Goal: Information Seeking & Learning: Check status

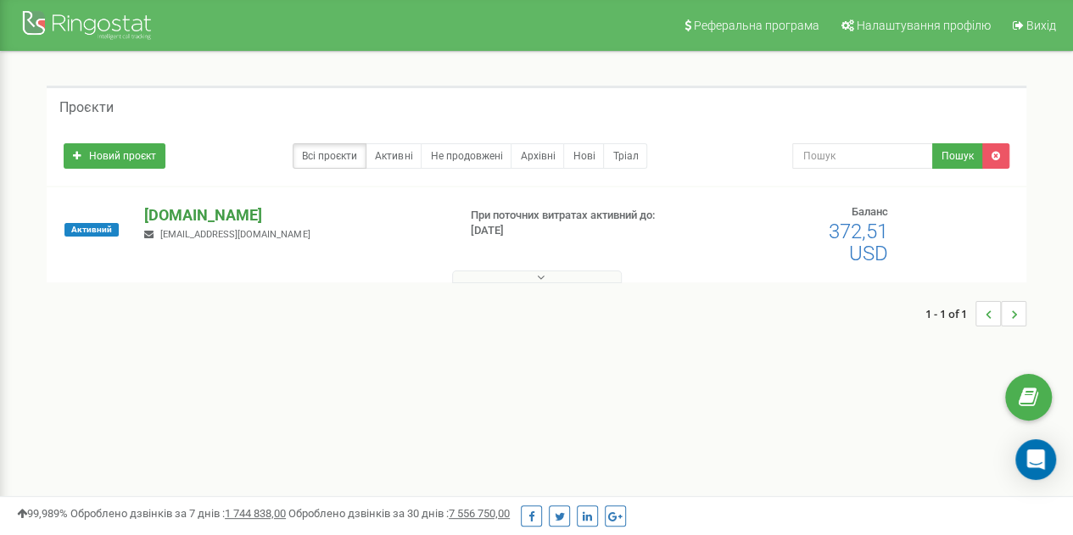
click at [209, 215] on p "[DOMAIN_NAME]" at bounding box center [293, 216] width 299 height 22
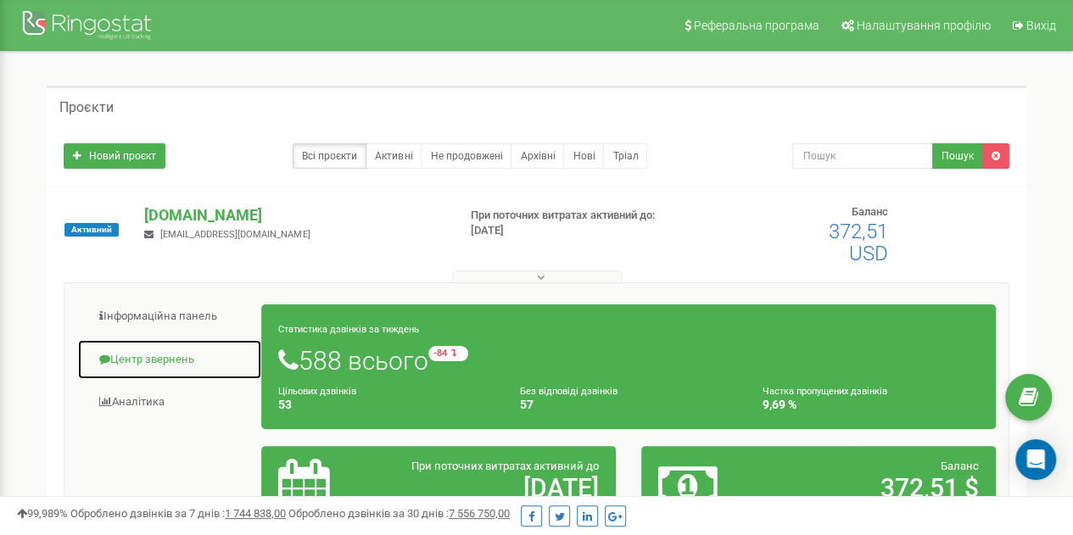
click at [155, 364] on link "Центр звернень" at bounding box center [169, 360] width 185 height 42
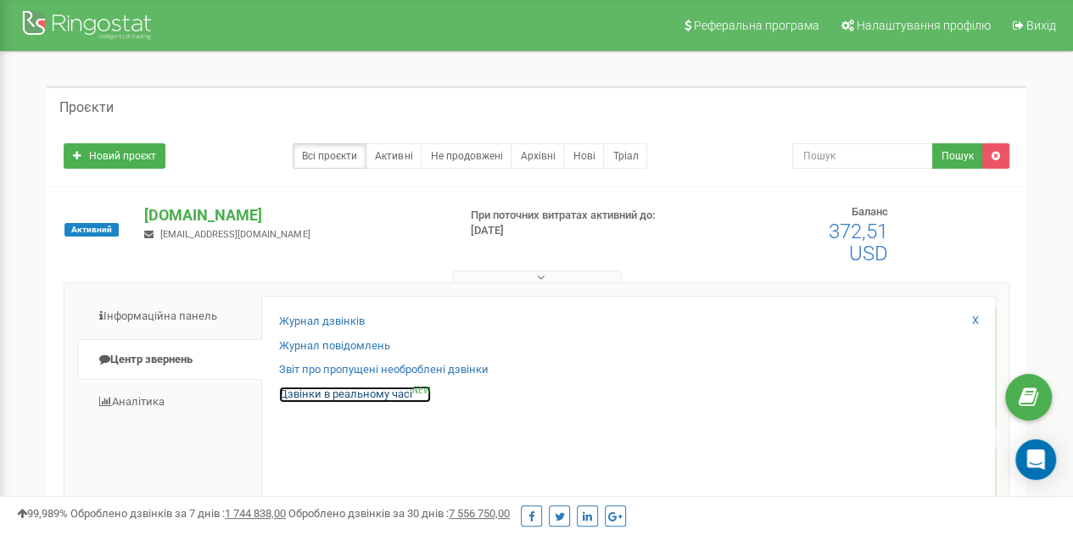
click at [356, 395] on link "Дзвінки в реальному часі NEW" at bounding box center [355, 395] width 152 height 16
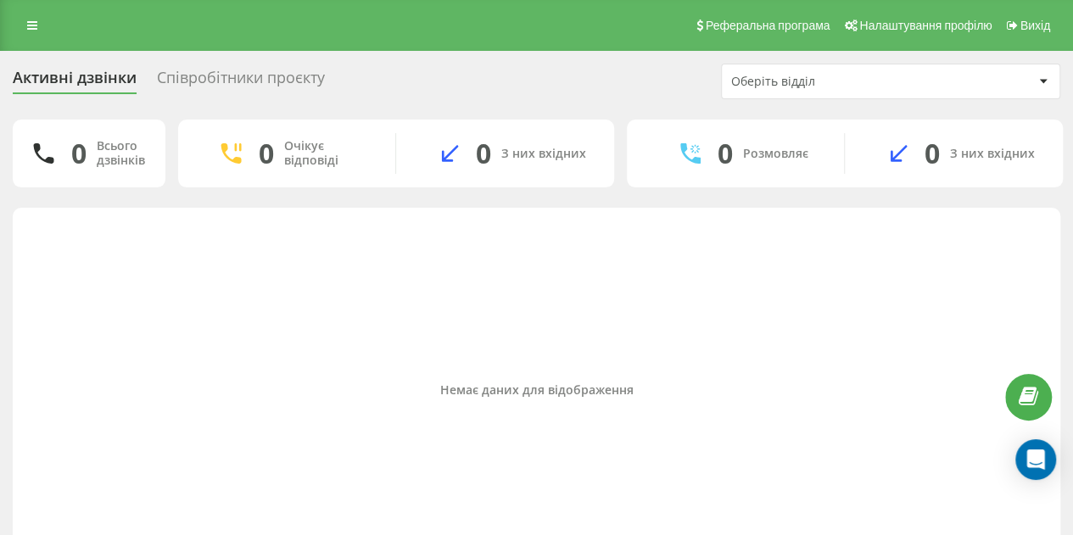
click at [229, 76] on div "Співробітники проєкту" at bounding box center [241, 82] width 168 height 26
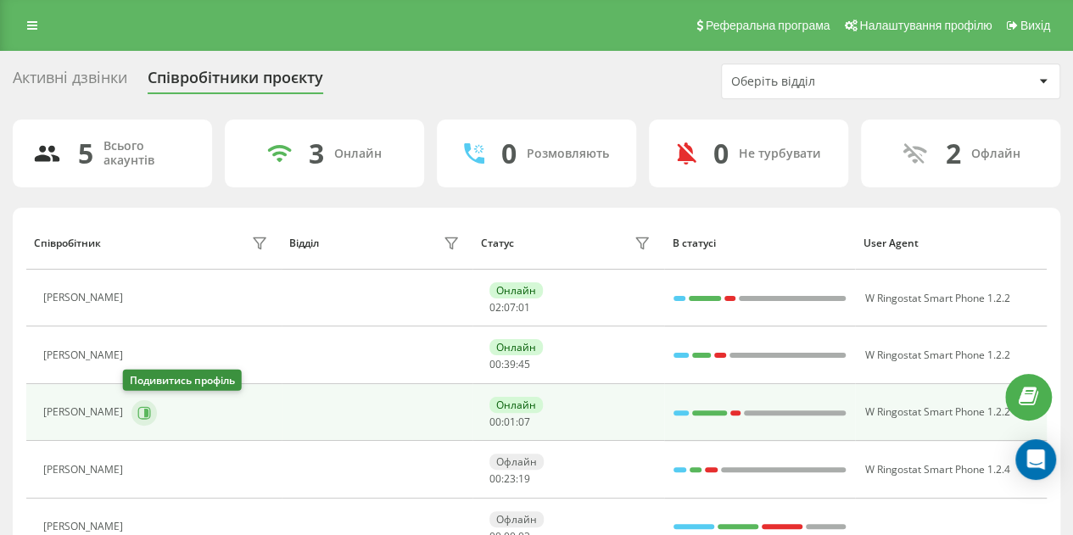
click at [141, 410] on icon at bounding box center [144, 412] width 13 height 13
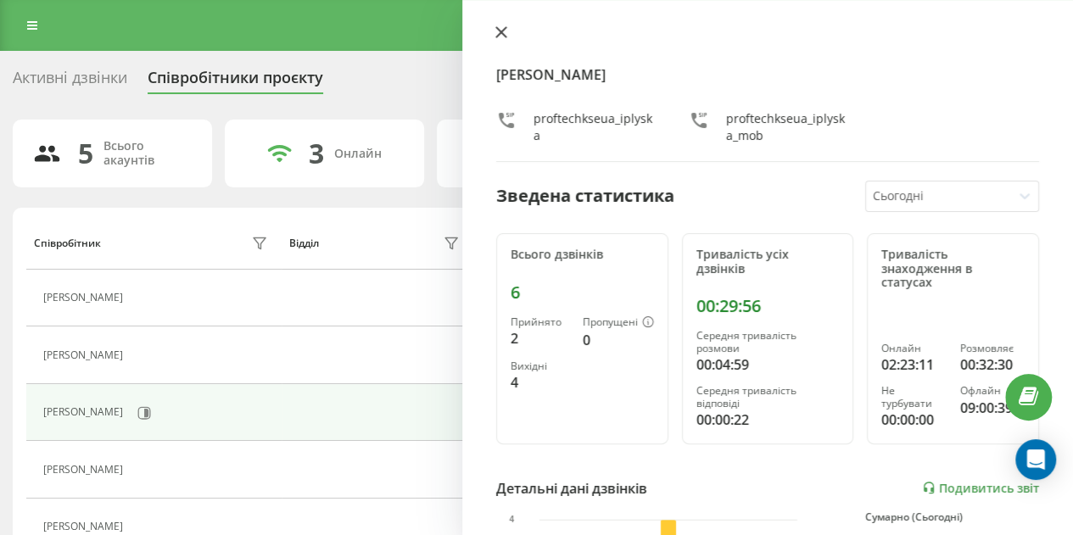
click at [497, 30] on icon at bounding box center [502, 32] width 12 height 12
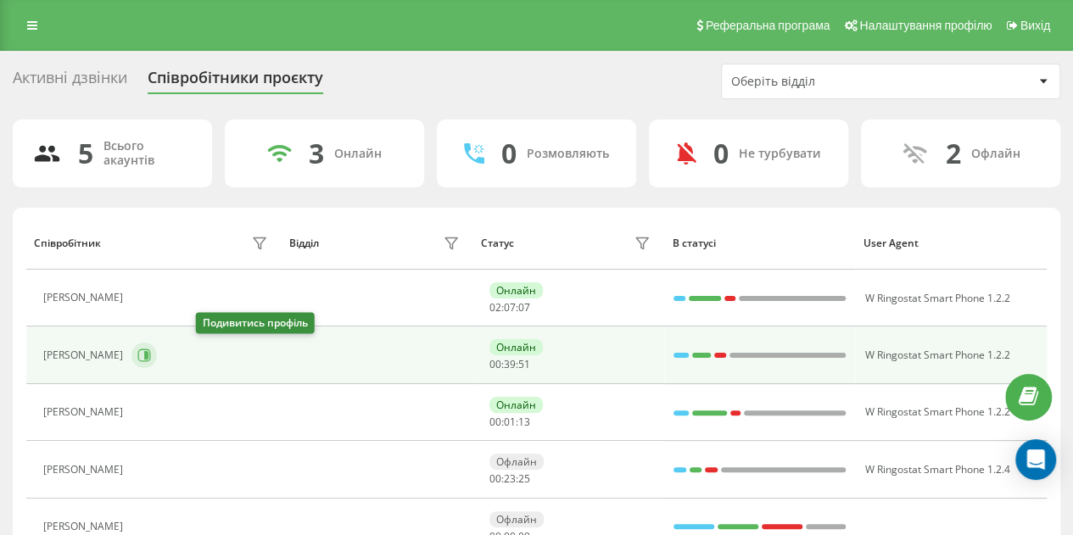
click at [151, 359] on icon at bounding box center [144, 356] width 13 height 13
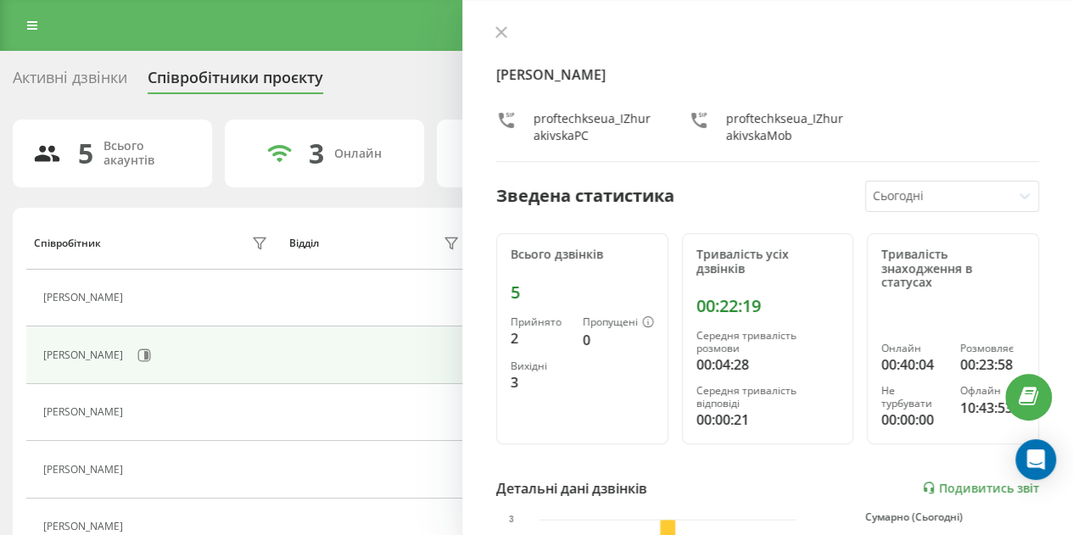
click at [0, 221] on div "Активні дзвінки Співробітники проєкту Оберіть відділ 5 Всього акаунтів 3 Онлайн…" at bounding box center [536, 335] width 1073 height 569
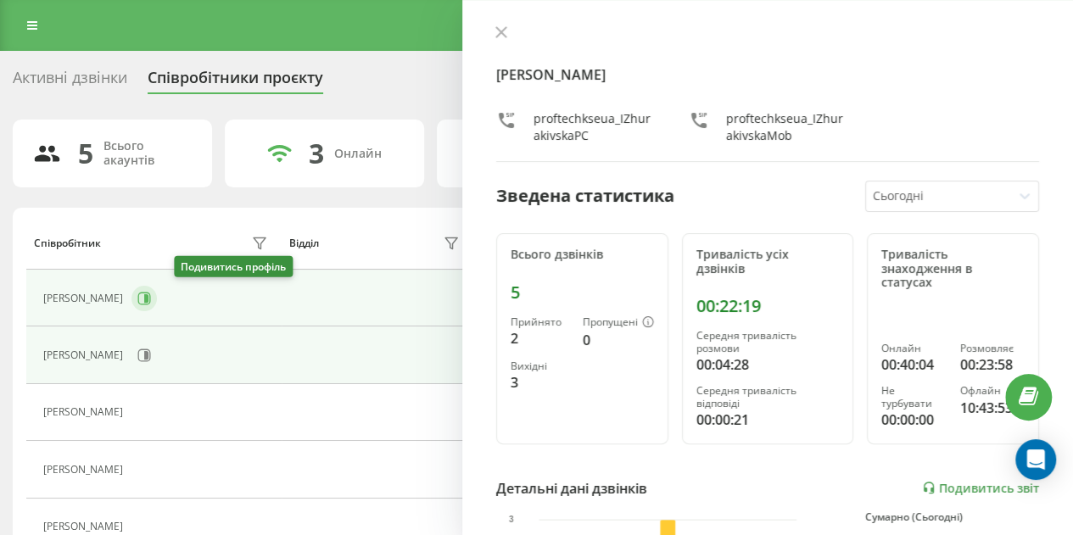
click at [148, 296] on icon at bounding box center [146, 298] width 4 height 8
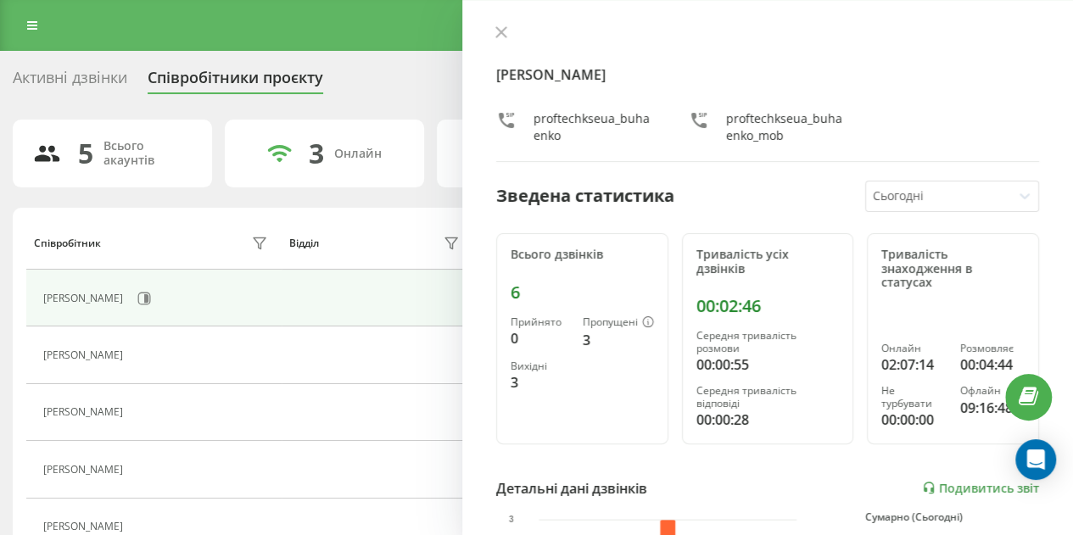
click at [0, 187] on div "Активні дзвінки Співробітники проєкту Оберіть відділ 5 Всього акаунтів 3 Онлайн…" at bounding box center [536, 335] width 1073 height 569
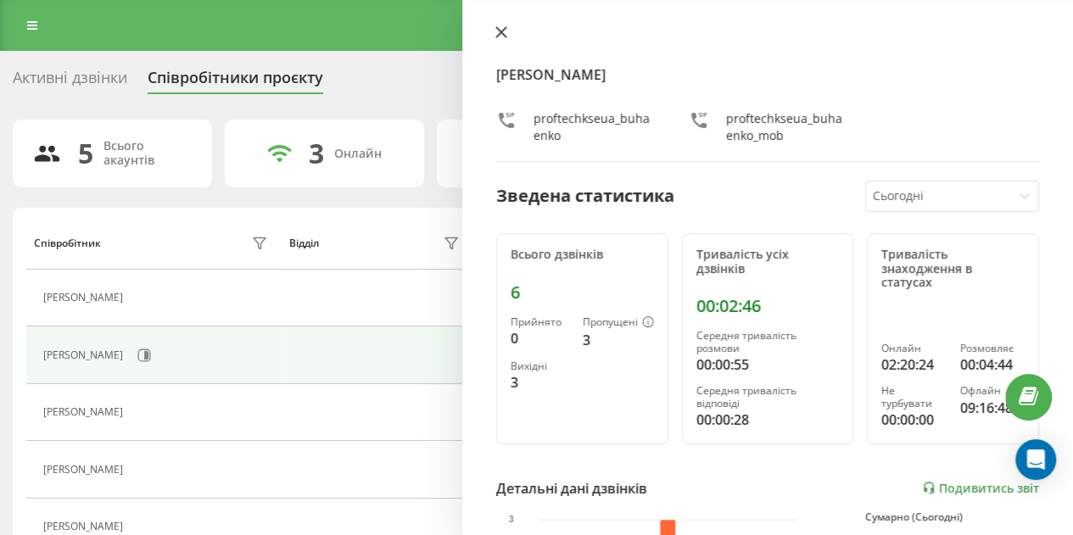
click at [503, 36] on icon at bounding box center [501, 32] width 10 height 10
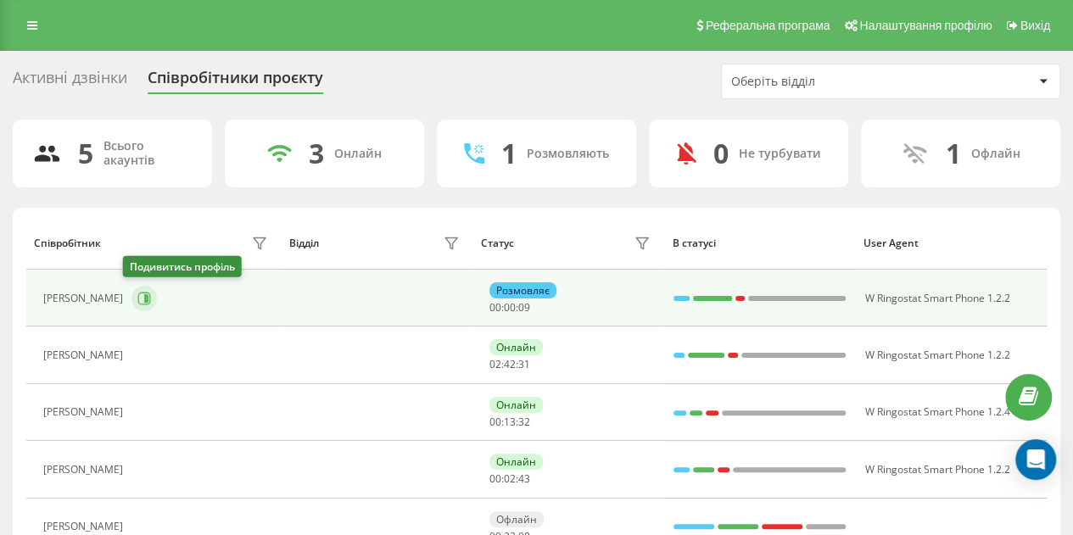
click at [144, 296] on icon at bounding box center [146, 298] width 4 height 8
